Goal: Navigation & Orientation: Find specific page/section

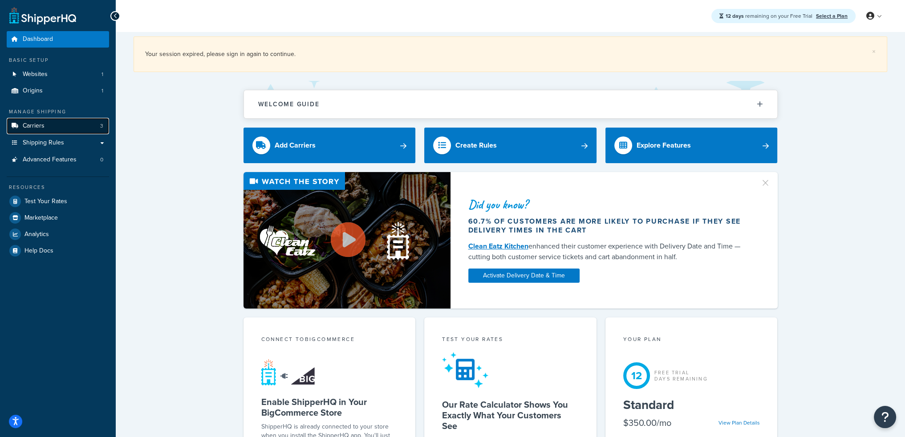
click at [61, 130] on link "Carriers 3" at bounding box center [58, 126] width 102 height 16
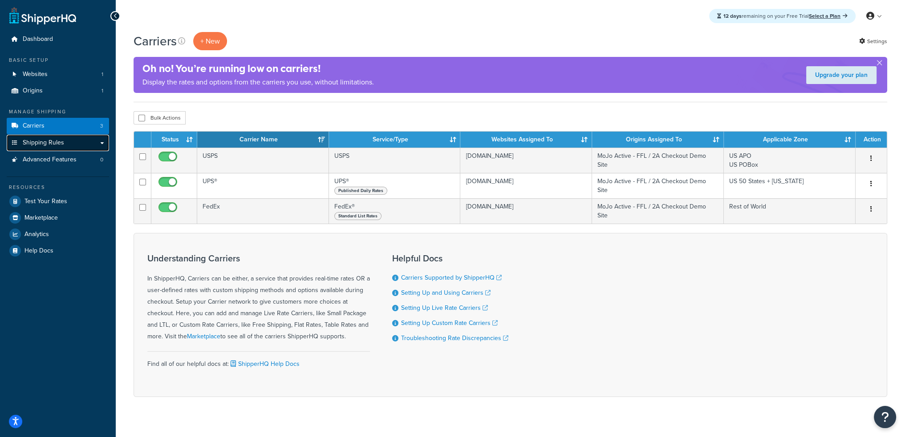
click at [62, 145] on span "Shipping Rules" at bounding box center [43, 143] width 41 height 8
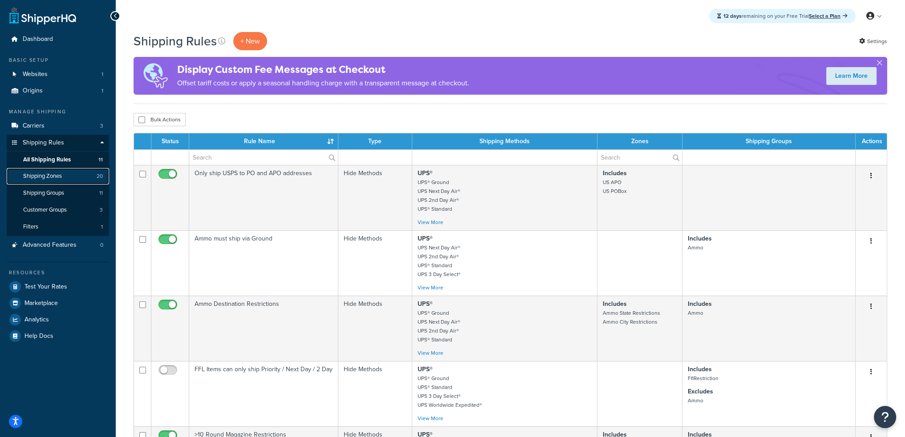
click at [57, 180] on span "Shipping Zones" at bounding box center [42, 177] width 39 height 8
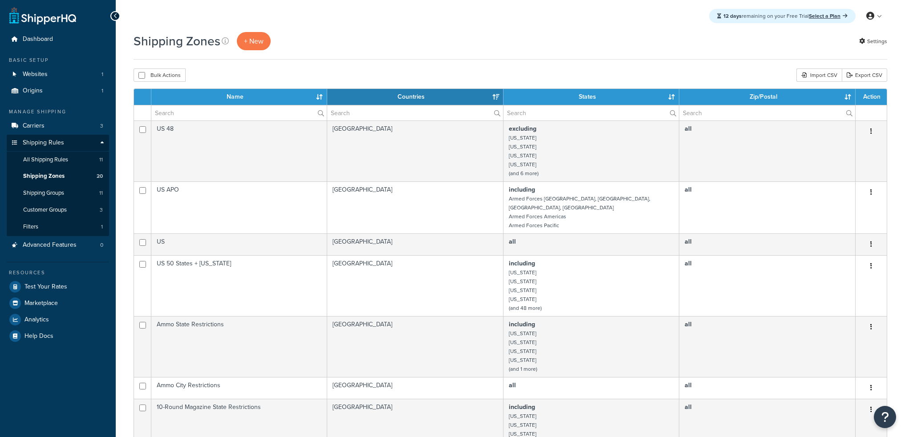
select select "15"
click at [56, 158] on span "All Shipping Rules" at bounding box center [45, 160] width 45 height 8
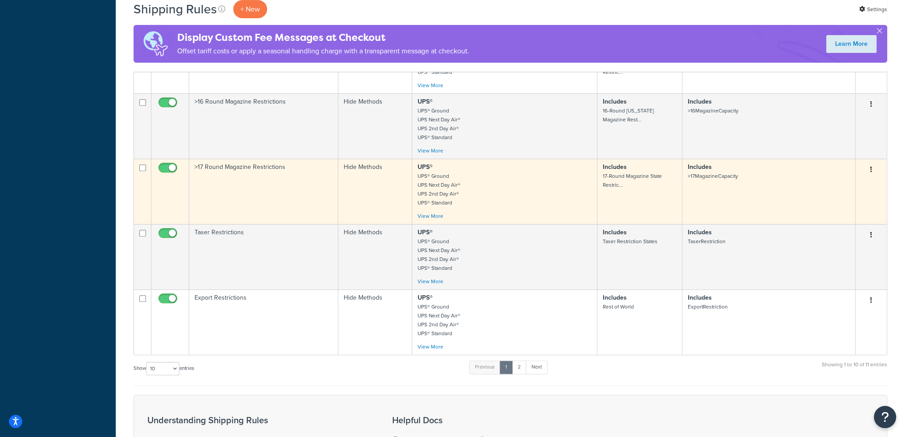
scroll to position [490, 0]
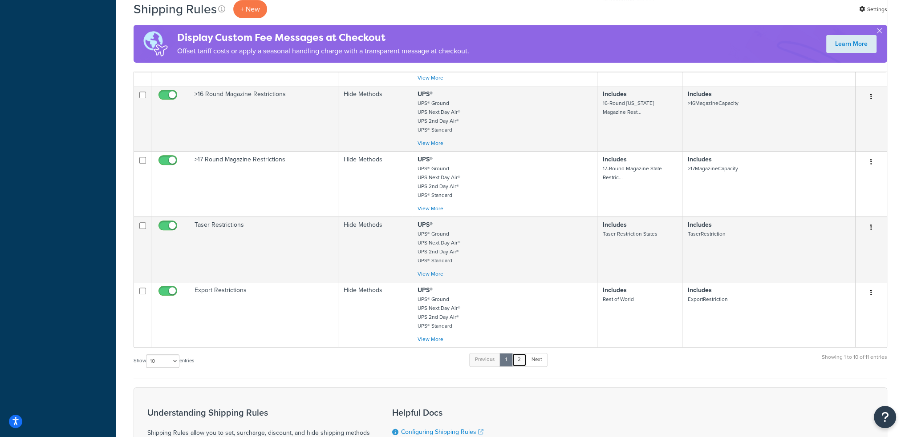
click at [522, 353] on link "2" at bounding box center [519, 359] width 15 height 13
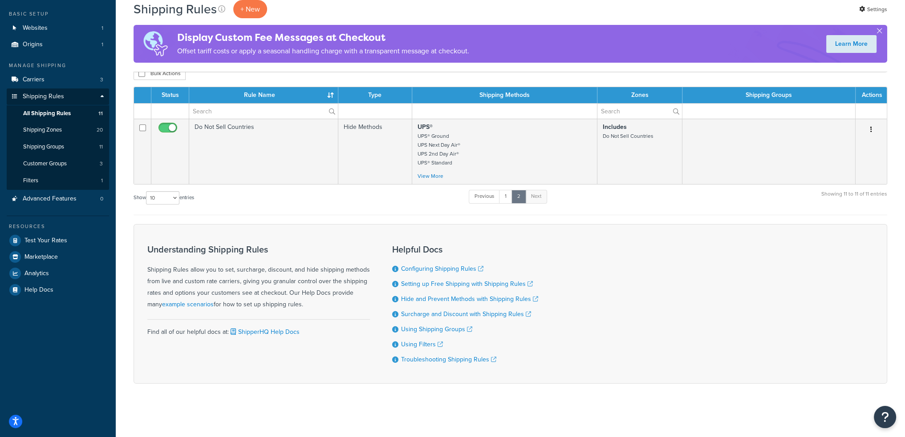
scroll to position [45, 0]
